Goal: Understand process/instructions: Learn about a topic

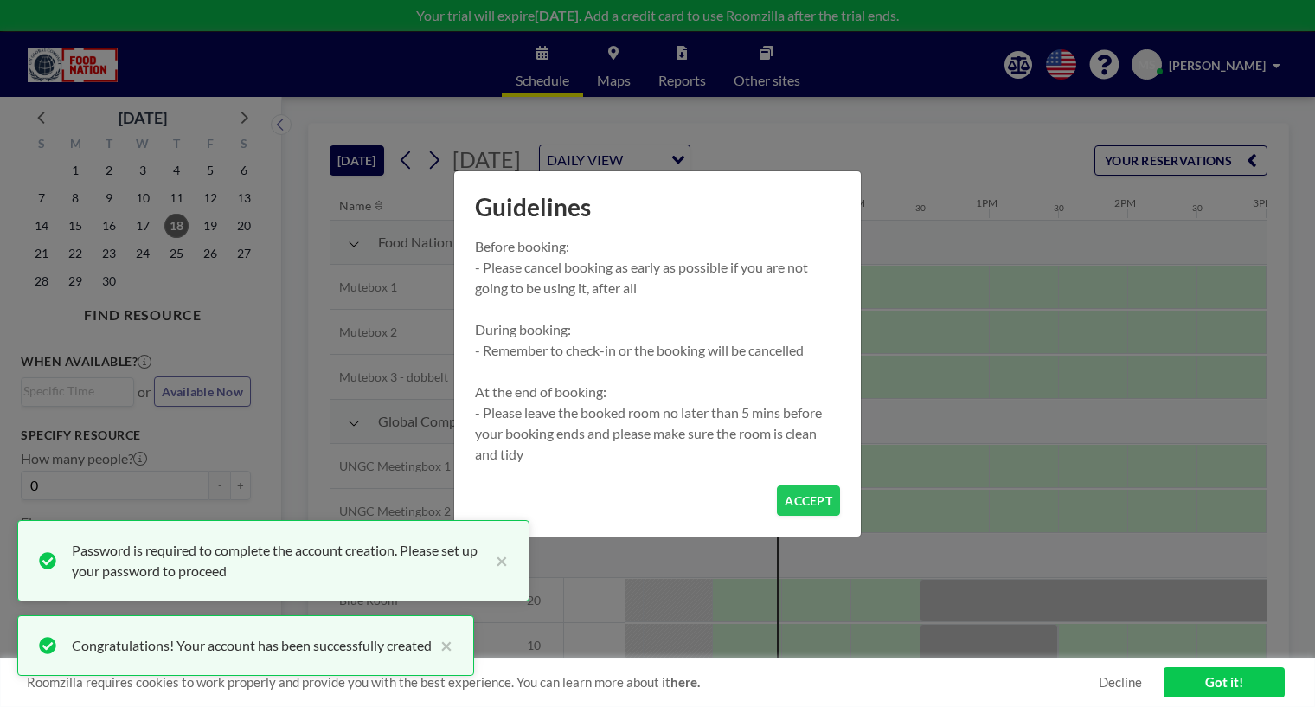
scroll to position [0, 1453]
click at [817, 497] on button "ACCEPT" at bounding box center [808, 500] width 63 height 30
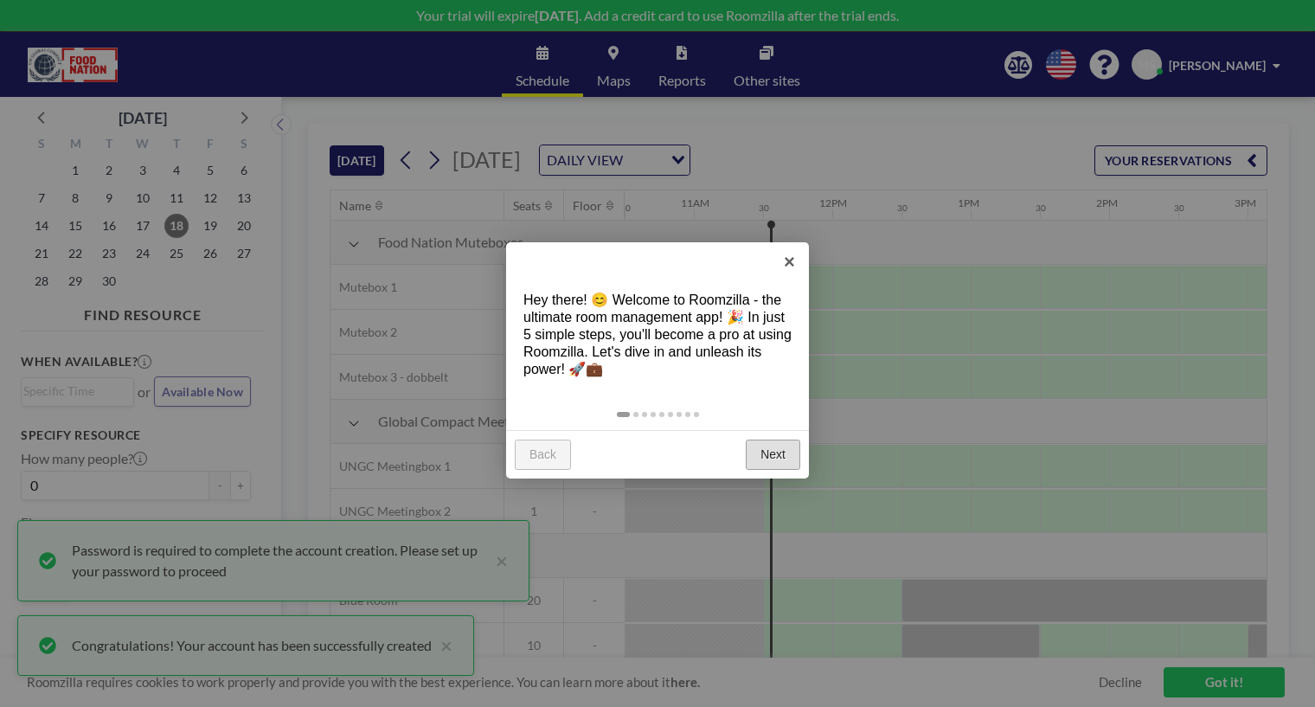
click at [772, 458] on link "Next" at bounding box center [773, 454] width 54 height 31
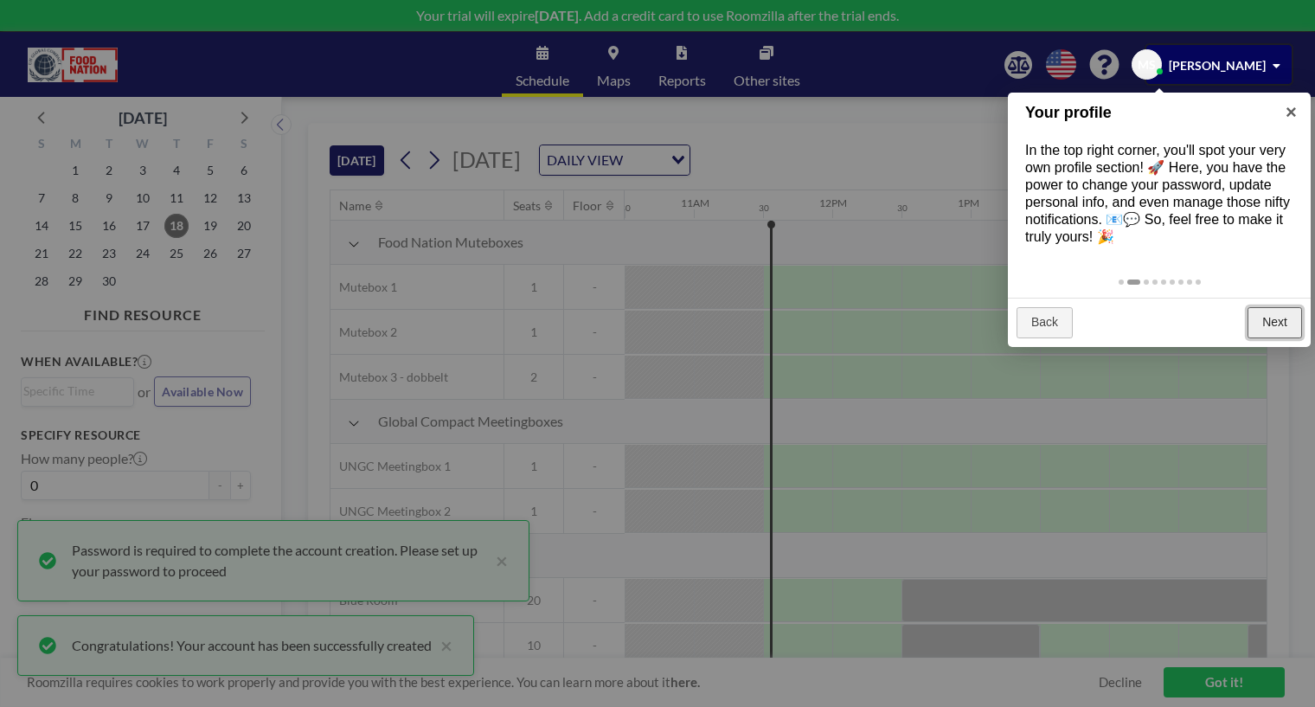
click at [1259, 311] on link "Next" at bounding box center [1274, 322] width 54 height 31
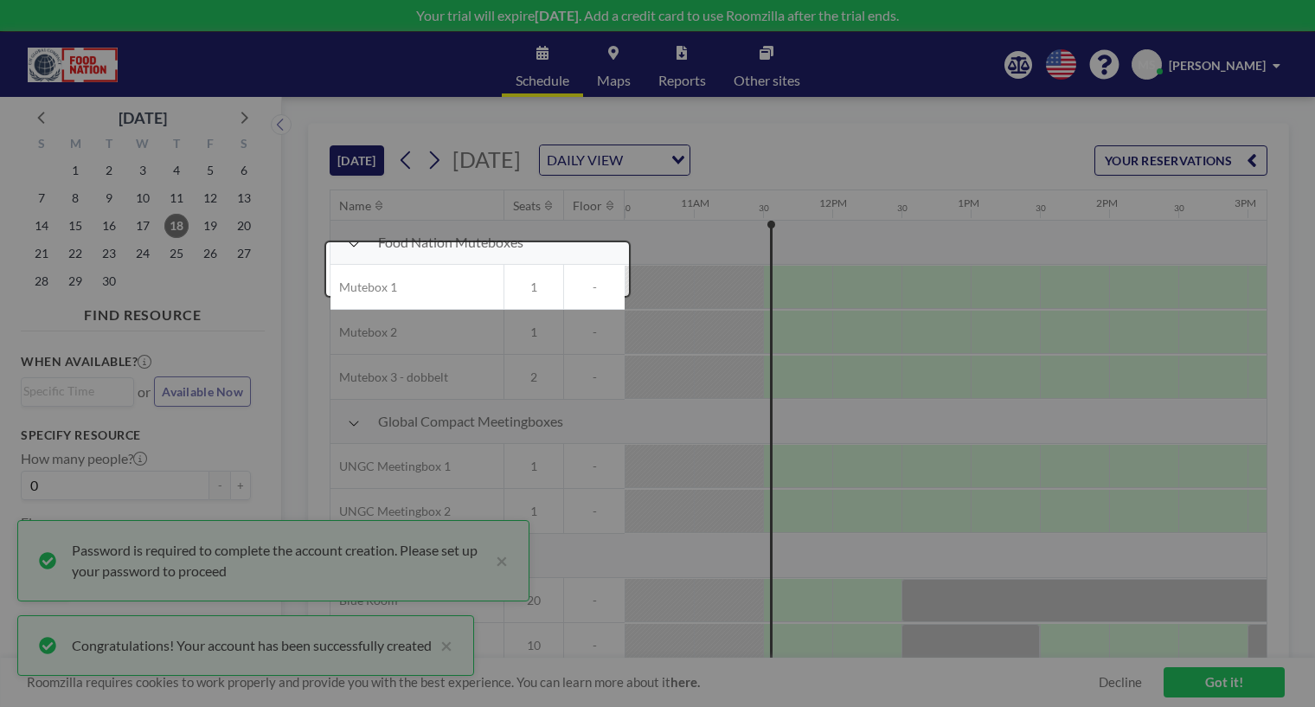
scroll to position [18, 1453]
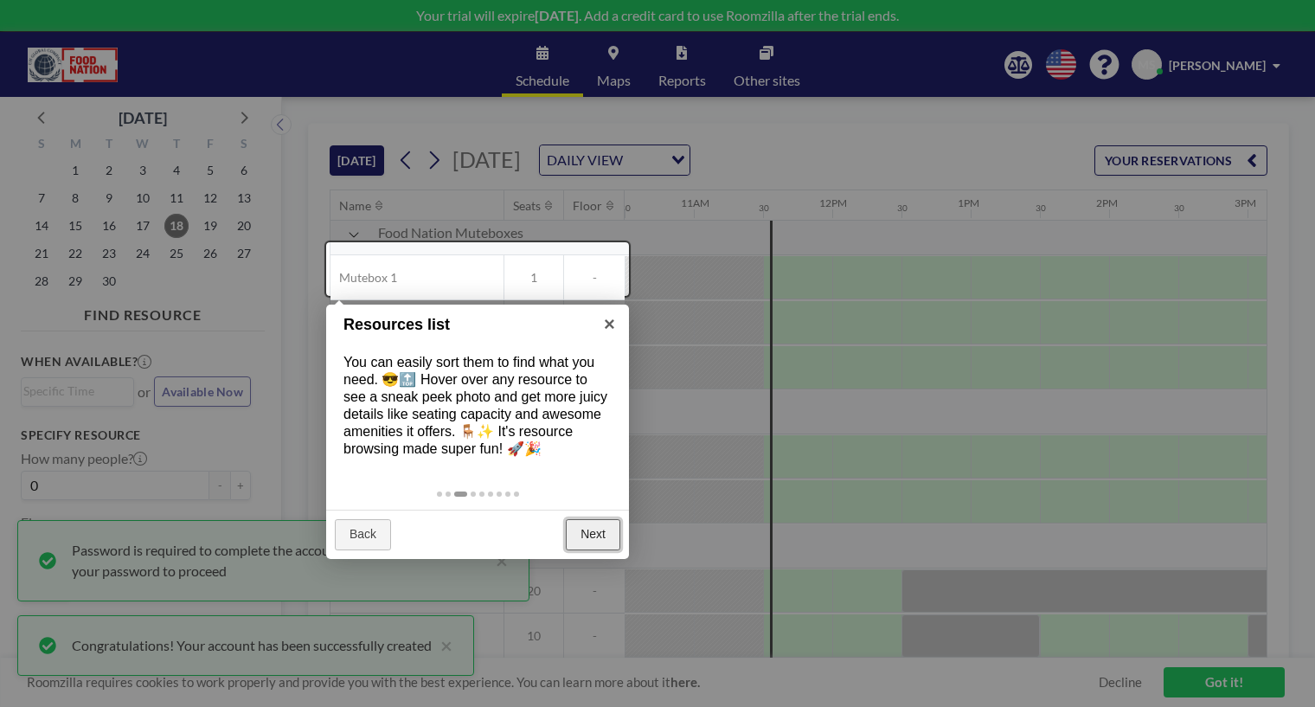
click at [592, 536] on link "Next" at bounding box center [593, 534] width 54 height 31
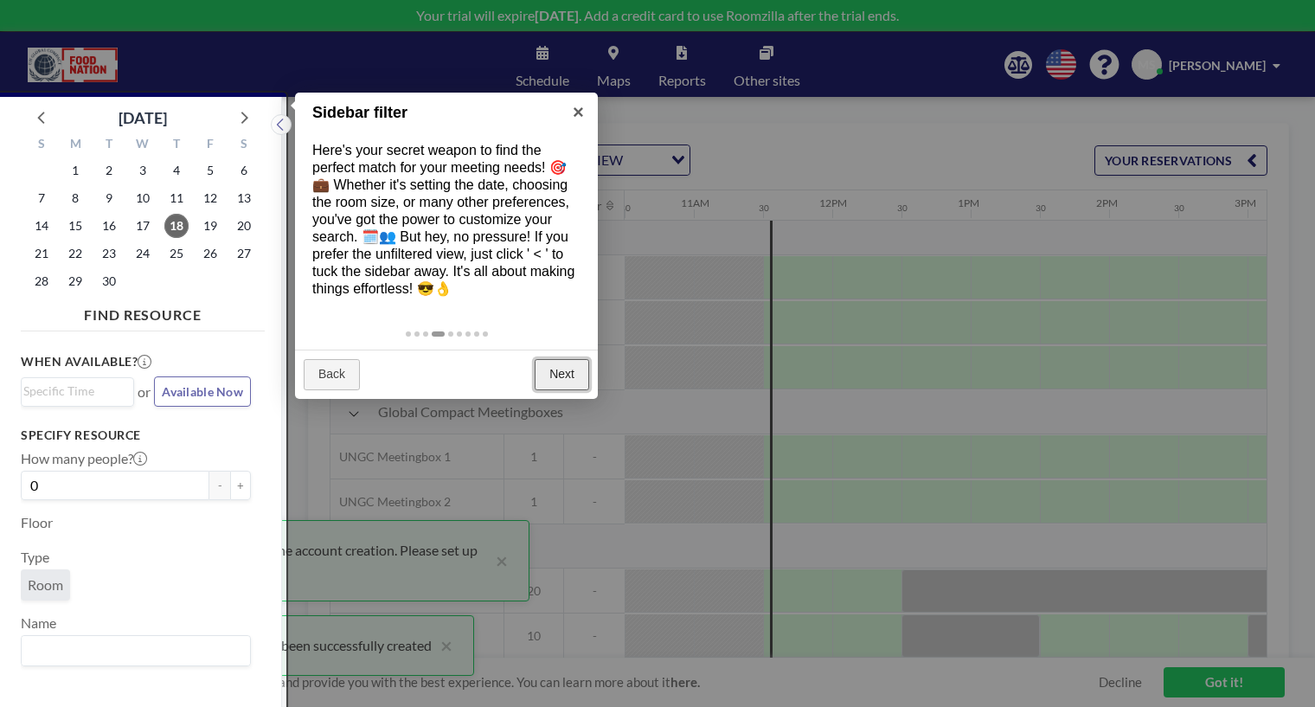
scroll to position [4, 0]
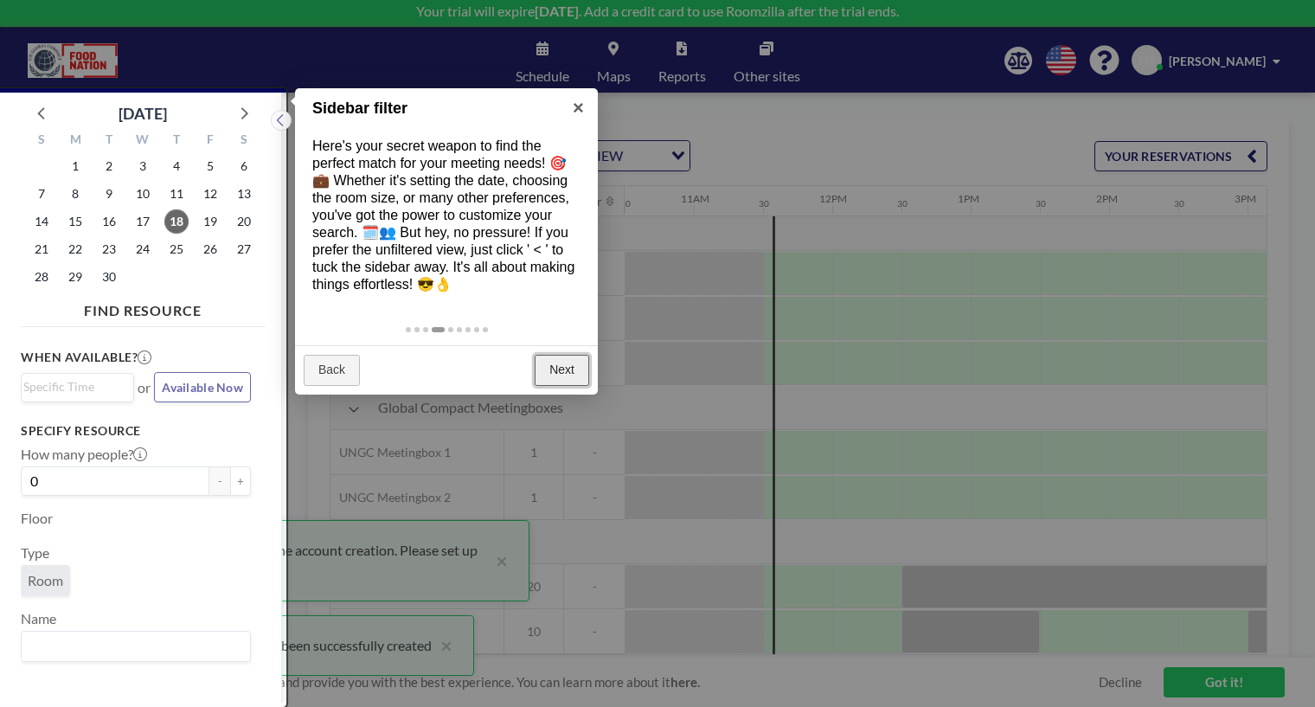
click at [558, 371] on link "Next" at bounding box center [562, 370] width 54 height 31
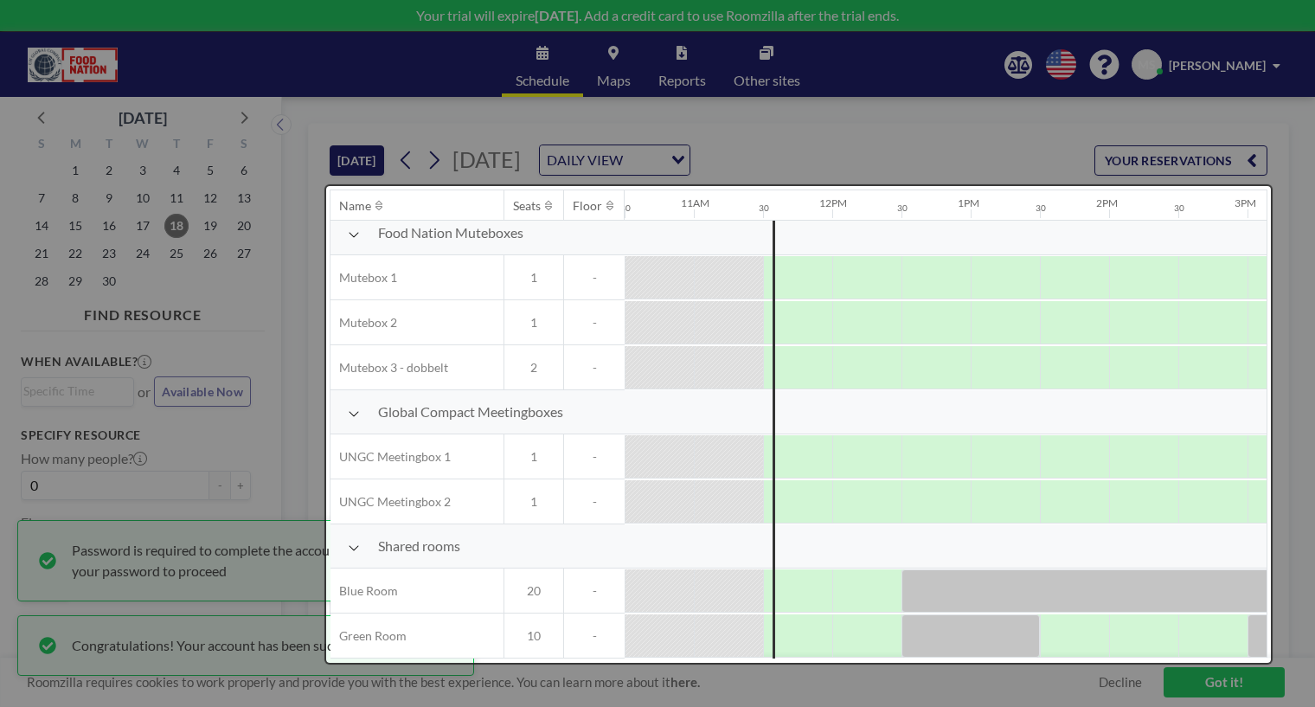
scroll to position [0, 0]
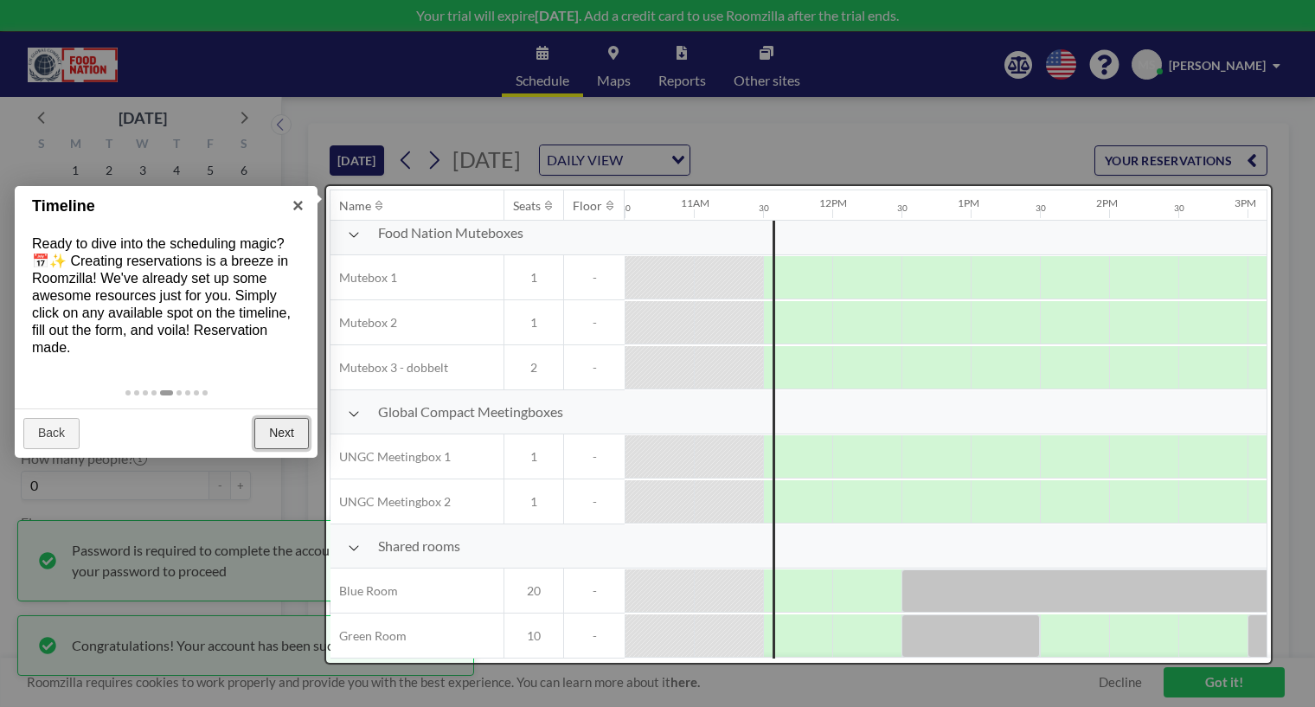
click at [292, 426] on link "Next" at bounding box center [281, 433] width 54 height 31
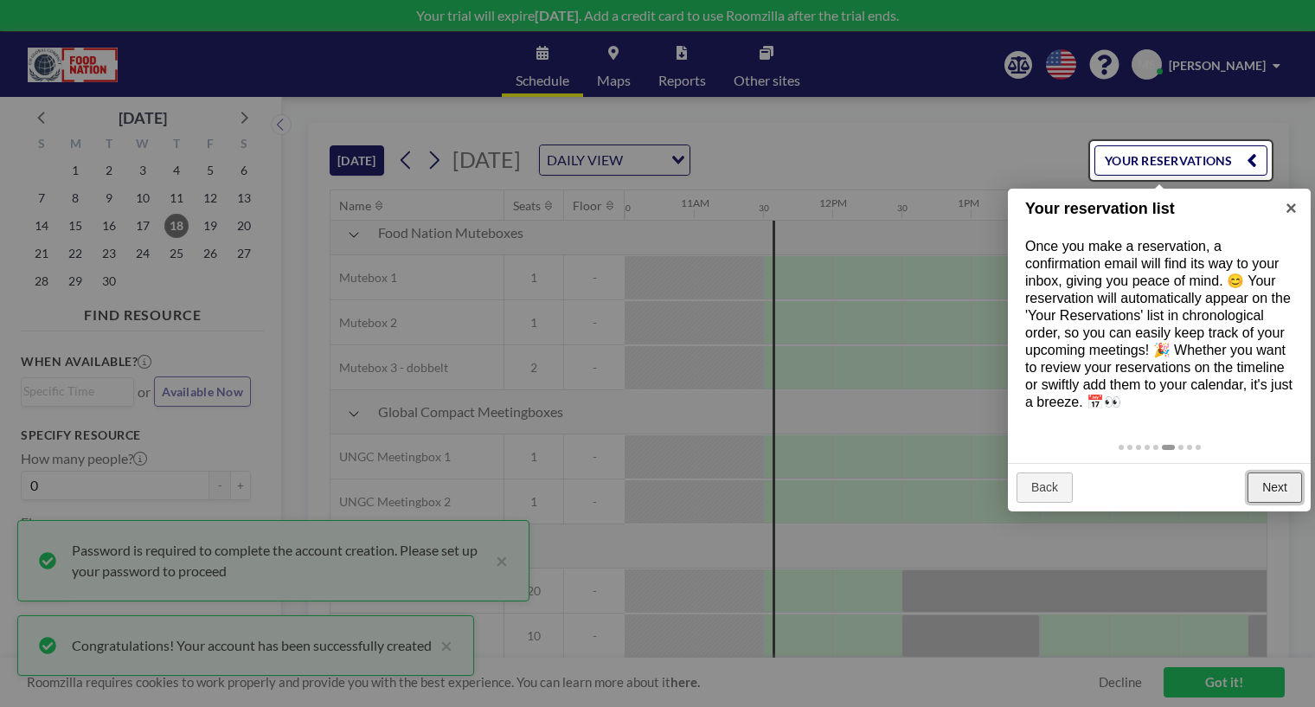
click at [1283, 484] on link "Next" at bounding box center [1274, 487] width 54 height 31
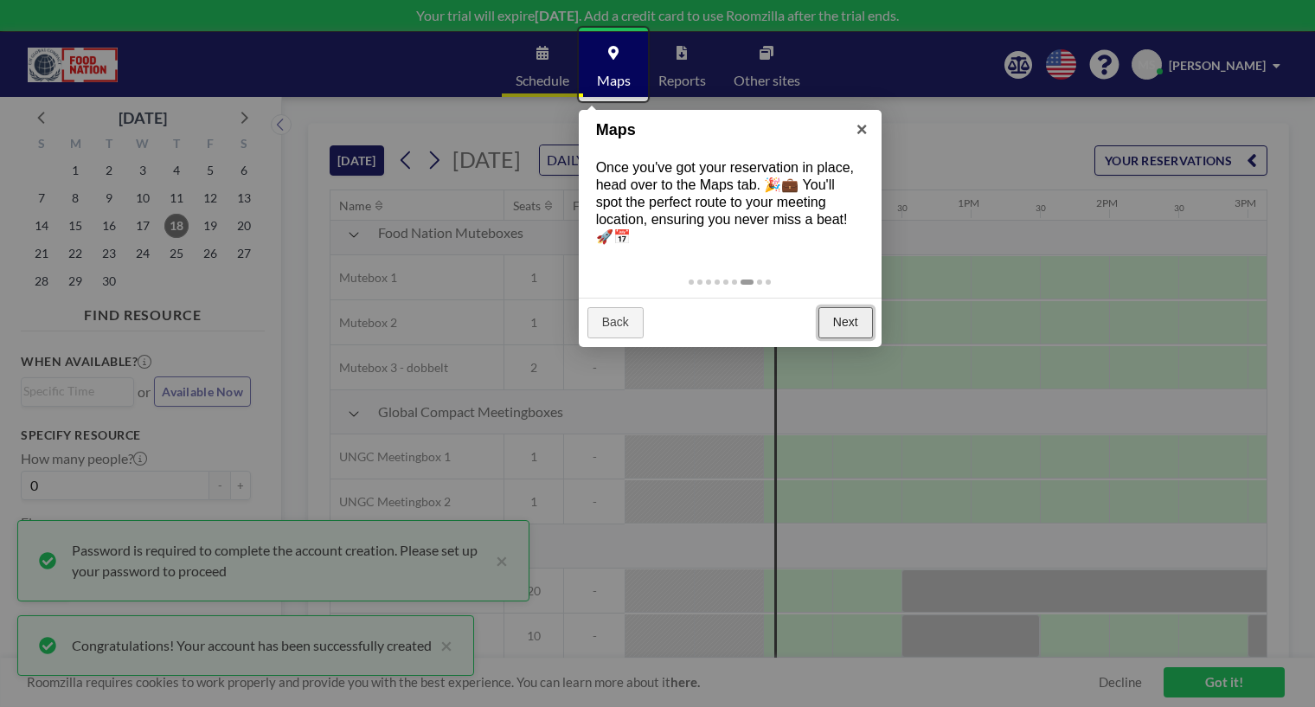
click at [829, 314] on link "Next" at bounding box center [845, 322] width 54 height 31
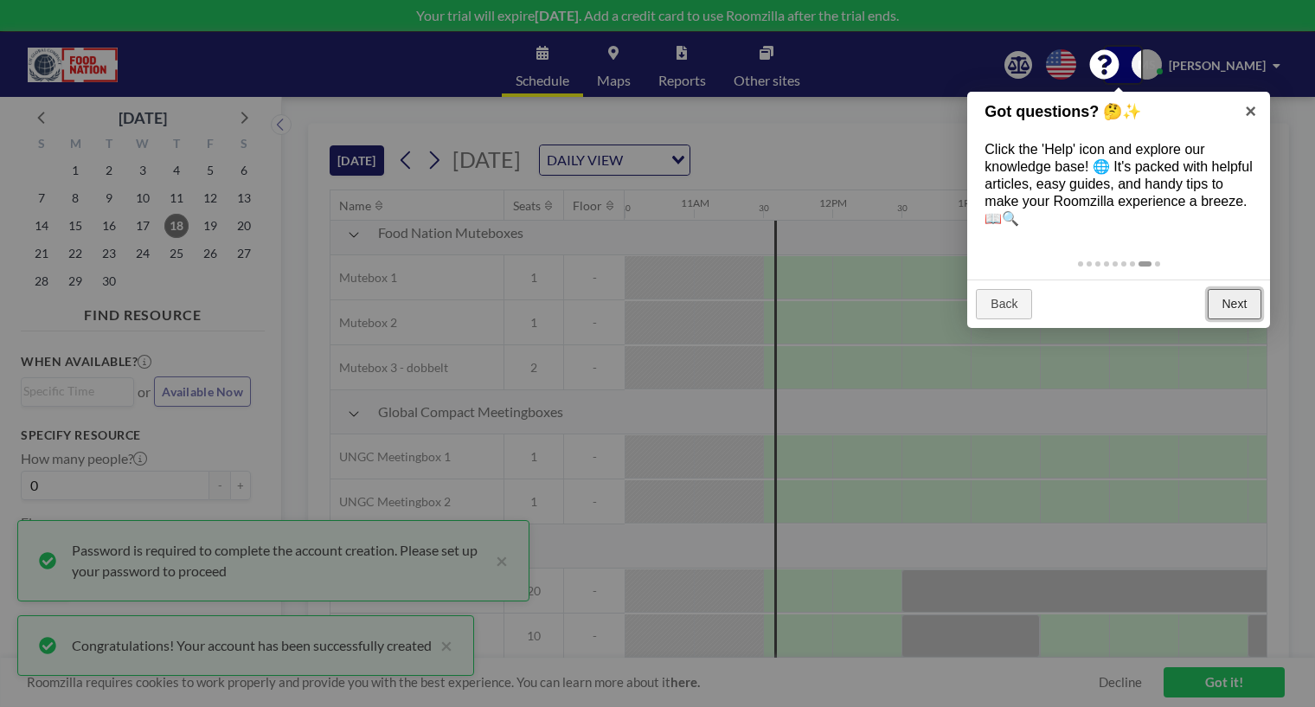
click at [1228, 297] on link "Next" at bounding box center [1235, 304] width 54 height 31
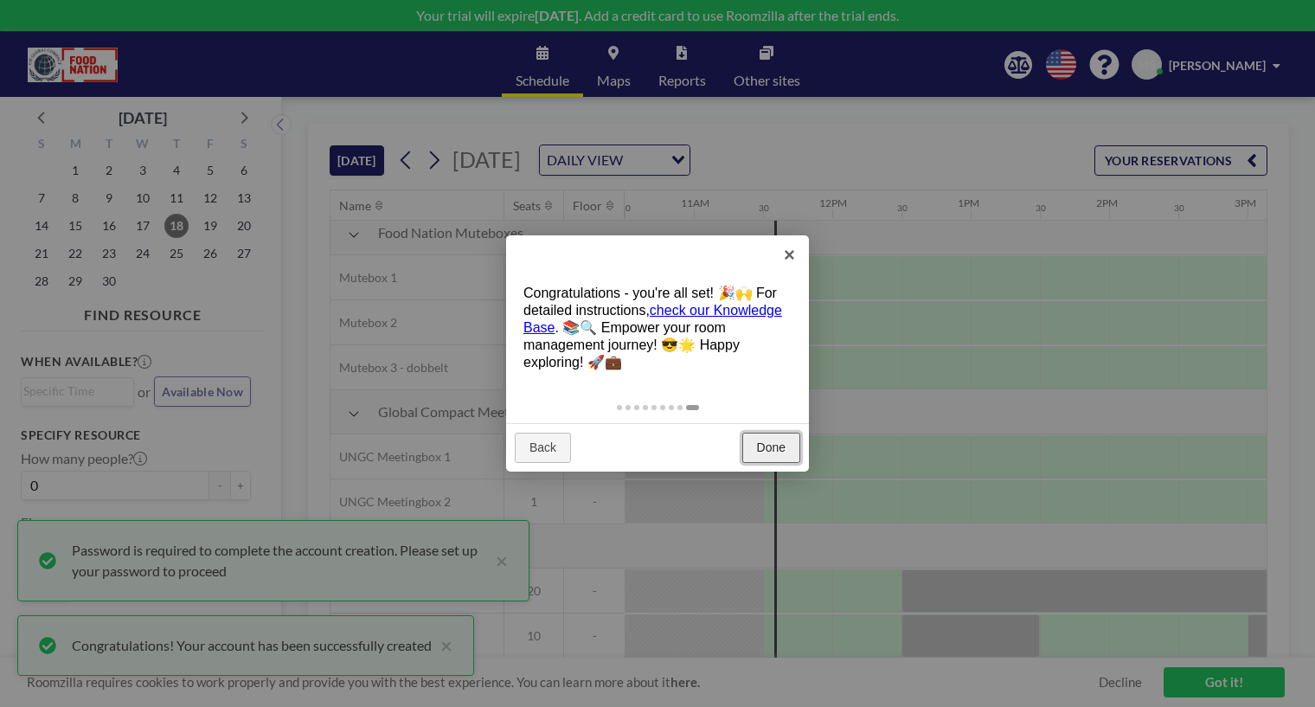
click at [772, 452] on link "Done" at bounding box center [771, 448] width 58 height 31
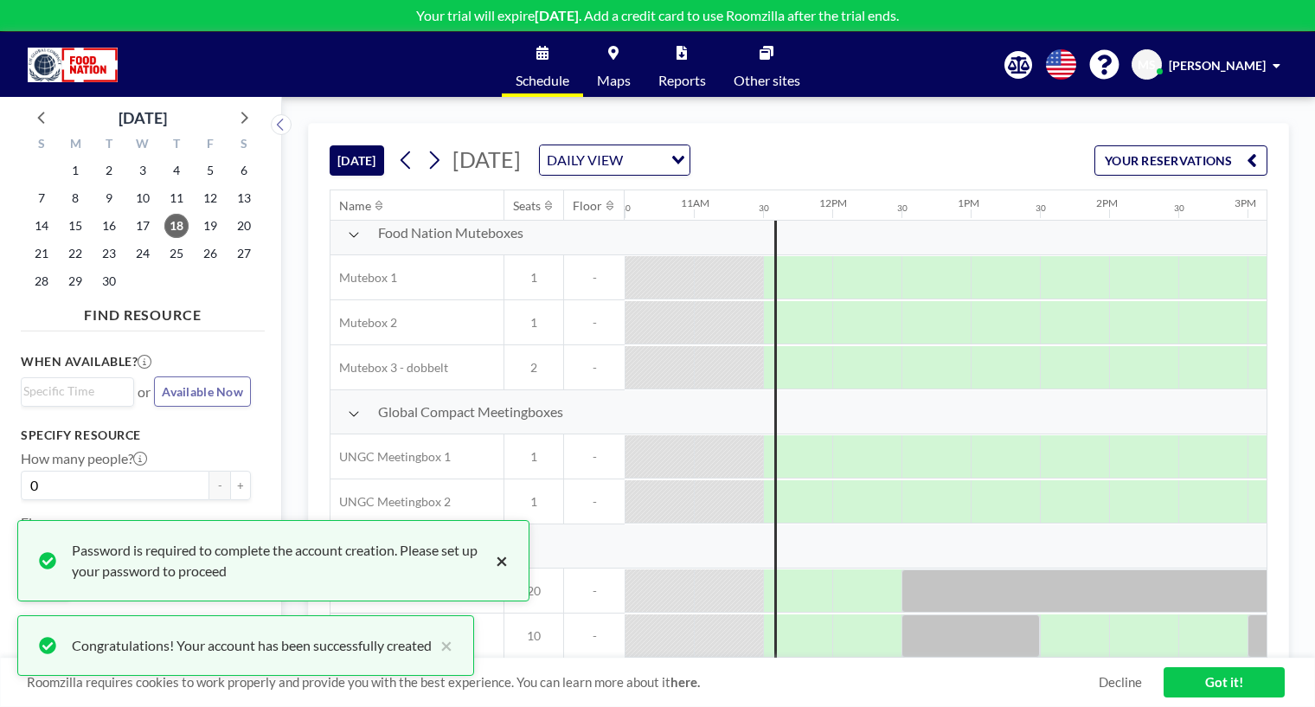
click at [501, 559] on button "×" at bounding box center [497, 561] width 21 height 42
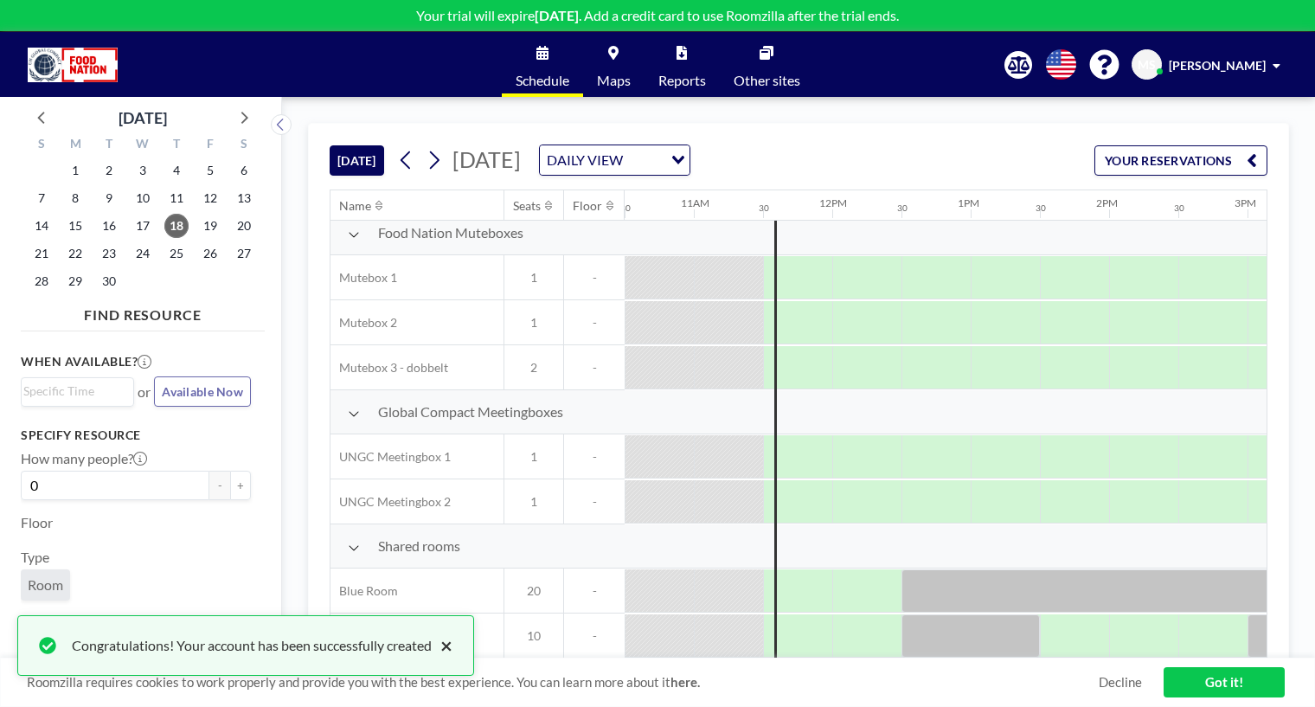
click at [444, 641] on button "×" at bounding box center [442, 645] width 21 height 21
